Goal: Information Seeking & Learning: Learn about a topic

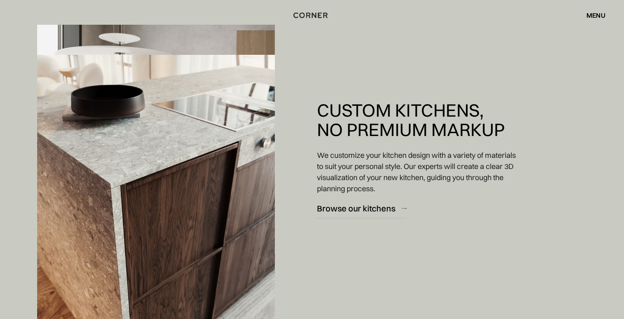
scroll to position [902, 0]
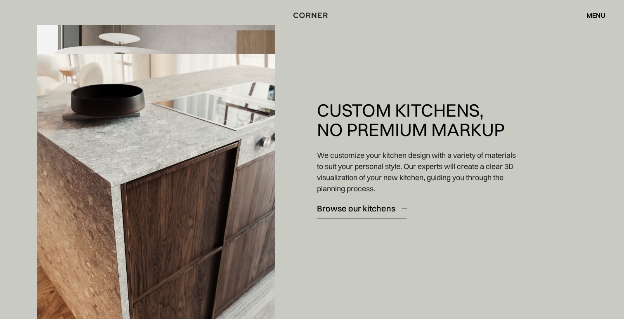
click at [358, 209] on div "Browse our kitchens" at bounding box center [356, 208] width 78 height 11
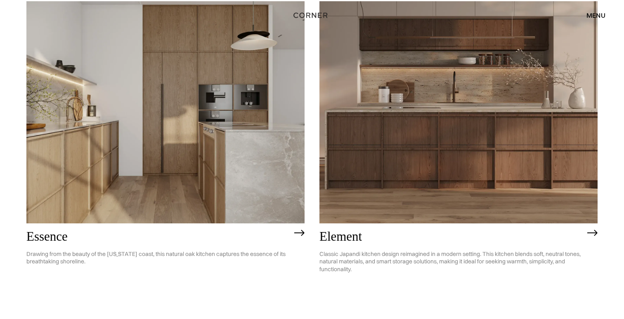
scroll to position [465, 0]
click at [484, 177] on img at bounding box center [458, 112] width 278 height 222
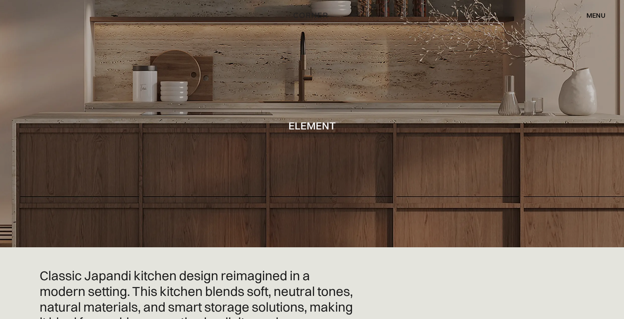
click at [593, 15] on div "menu" at bounding box center [595, 15] width 19 height 7
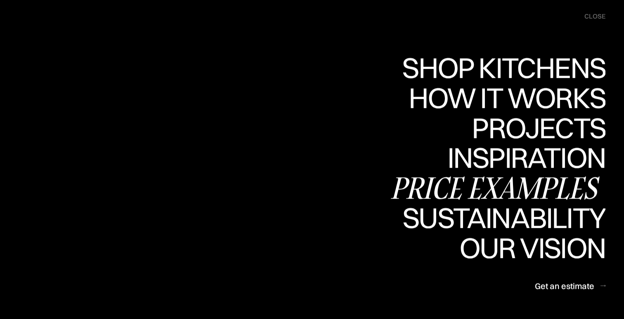
click at [511, 183] on div "Price examples" at bounding box center [497, 187] width 216 height 29
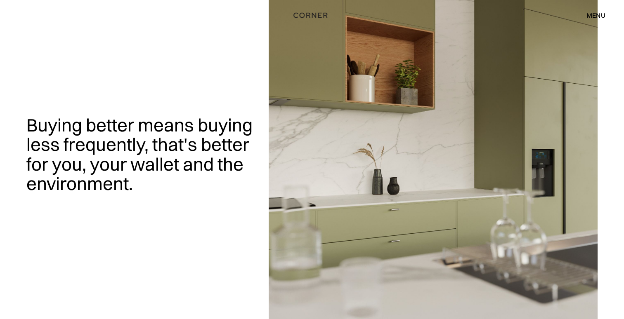
click at [591, 14] on div "menu" at bounding box center [595, 15] width 19 height 7
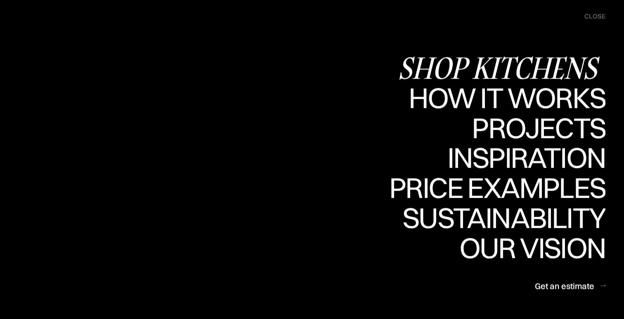
click at [498, 62] on div "Shop Kitchens" at bounding box center [501, 67] width 207 height 29
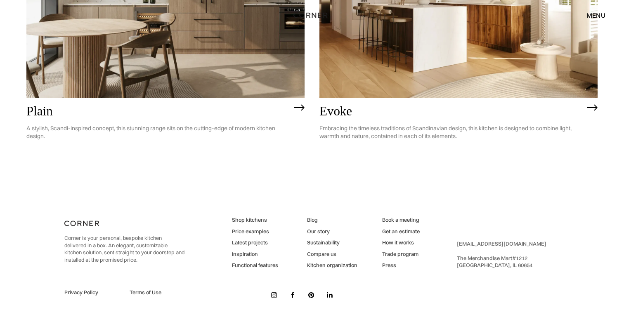
scroll to position [2283, 0]
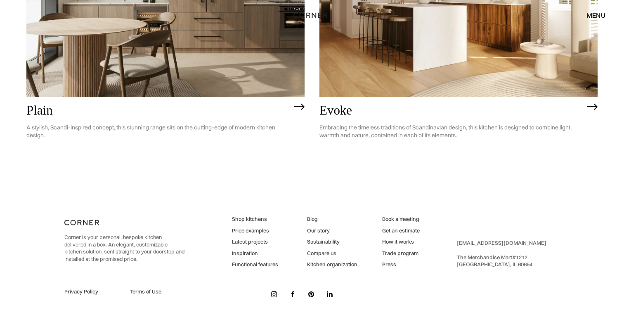
click at [404, 242] on link "How it works" at bounding box center [401, 241] width 38 height 7
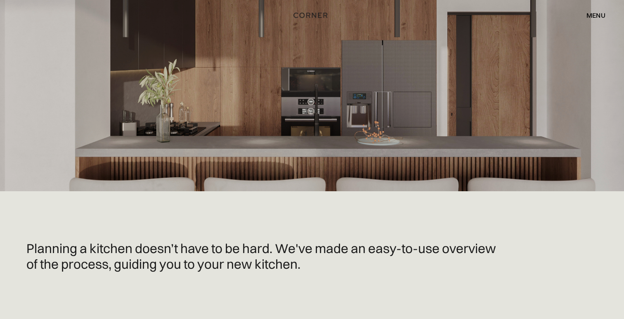
click at [601, 18] on div "menu" at bounding box center [595, 15] width 19 height 7
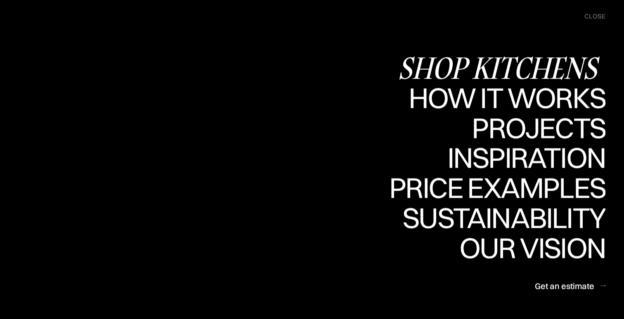
click at [502, 64] on div "Shop Kitchens" at bounding box center [501, 67] width 207 height 29
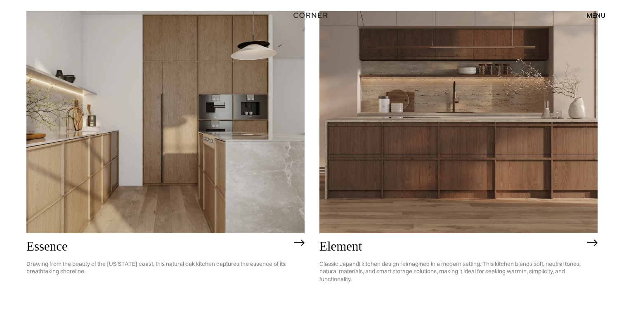
scroll to position [456, 0]
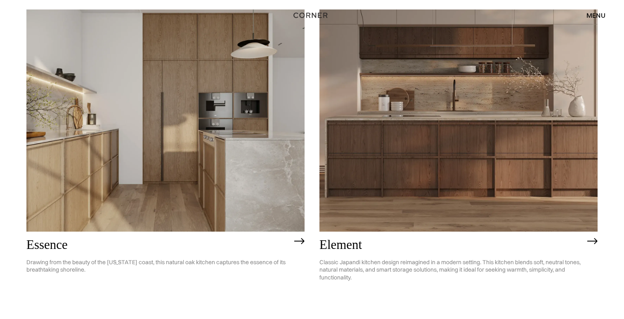
click at [151, 125] on img at bounding box center [165, 120] width 278 height 222
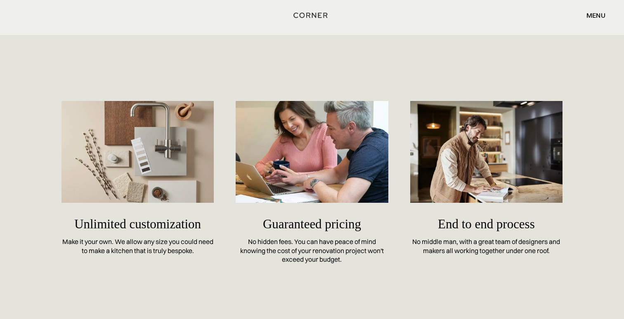
scroll to position [3458, 0]
